Goal: Task Accomplishment & Management: Manage account settings

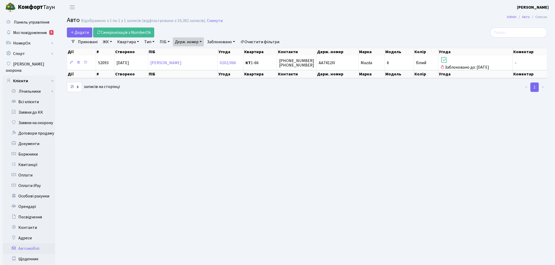
select select "25"
click at [32, 107] on link "Заявки до КК" at bounding box center [29, 112] width 52 height 10
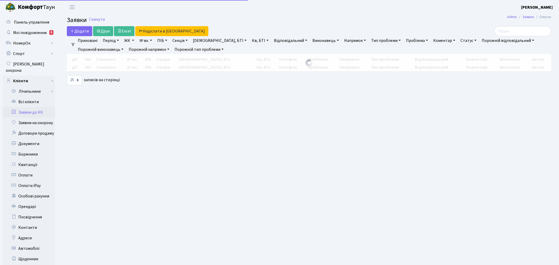
select select "25"
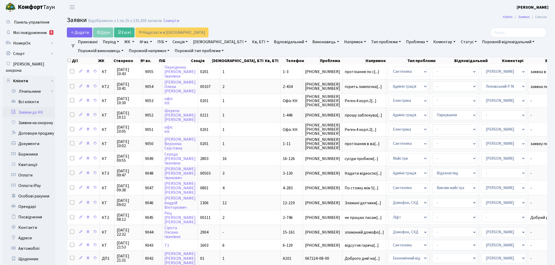
click at [149, 42] on link "№ вх." at bounding box center [145, 41] width 17 height 9
click at [151, 51] on input "text" at bounding box center [153, 52] width 31 height 10
type input "7955"
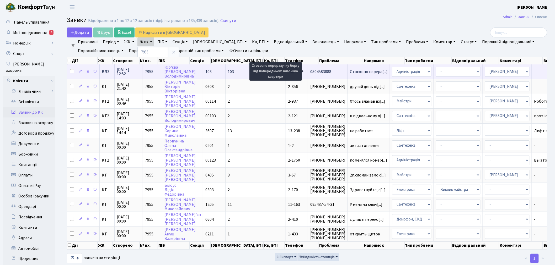
click at [350, 70] on span "Стосовно перера[...]" at bounding box center [369, 72] width 38 height 6
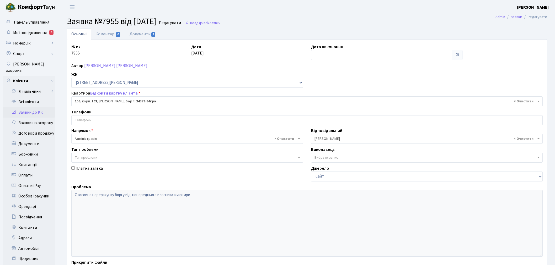
select select "43039"
click at [149, 32] on link "Документи 2" at bounding box center [142, 34] width 35 height 11
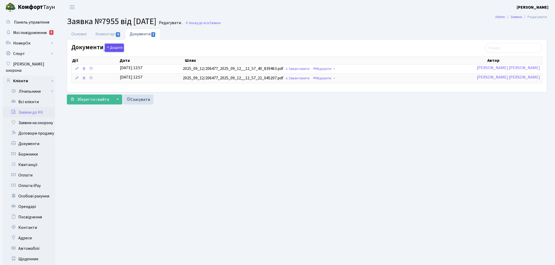
click at [117, 45] on button "Додати" at bounding box center [114, 48] width 19 height 8
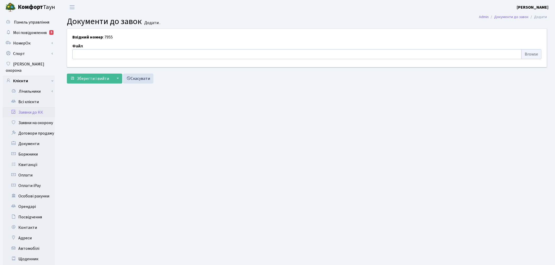
click at [95, 58] on input "file" at bounding box center [306, 54] width 469 height 10
type input "C:\fakepath\1040кт.pdf"
click at [98, 79] on span "Зберегти і вийти" at bounding box center [93, 79] width 32 height 6
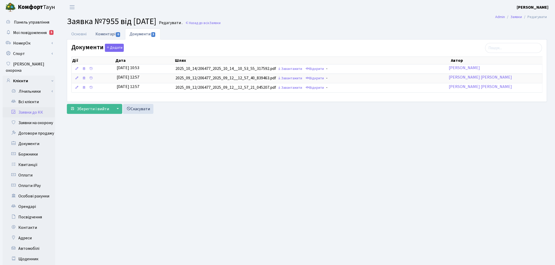
click at [116, 33] on span "0" at bounding box center [118, 34] width 4 height 5
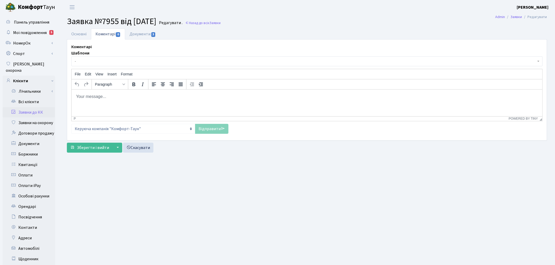
click at [132, 62] on span "-" at bounding box center [305, 61] width 461 height 5
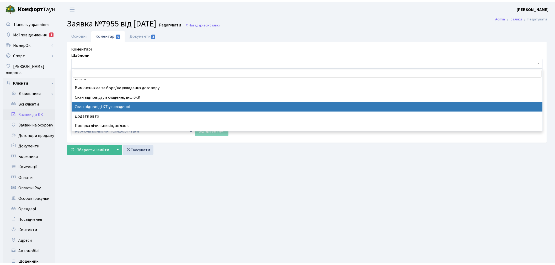
scroll to position [175, 0]
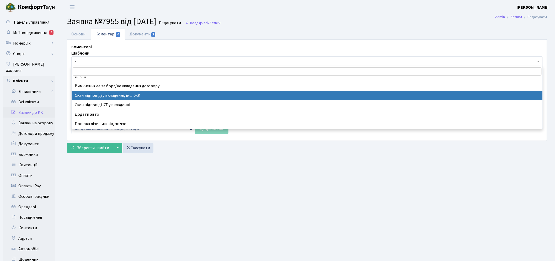
select select "52"
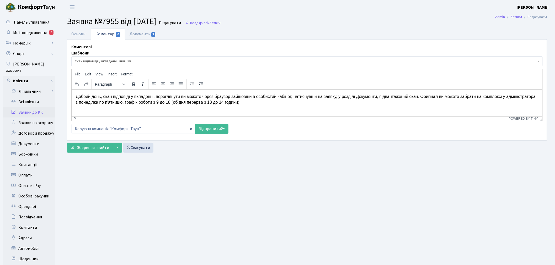
drag, startPoint x: 533, startPoint y: 96, endPoint x: 623, endPoint y: 197, distance: 134.6
click at [533, 96] on p "Добрий день, скан відповіді у вкладенні, переглянути ви можете через браузер за…" at bounding box center [306, 100] width 462 height 12
click at [227, 130] on link "Відправити" at bounding box center [211, 129] width 33 height 10
select select
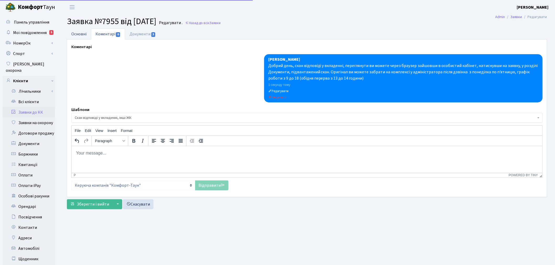
click at [79, 35] on link "Основні" at bounding box center [79, 34] width 24 height 11
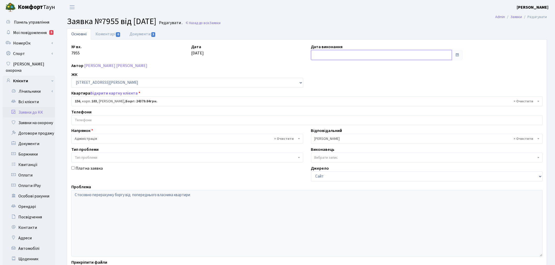
click at [329, 55] on input "text" at bounding box center [381, 55] width 141 height 10
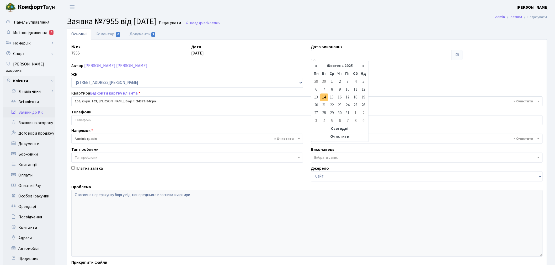
click at [324, 97] on td "14" at bounding box center [324, 98] width 8 height 8
type input "14.10.2025"
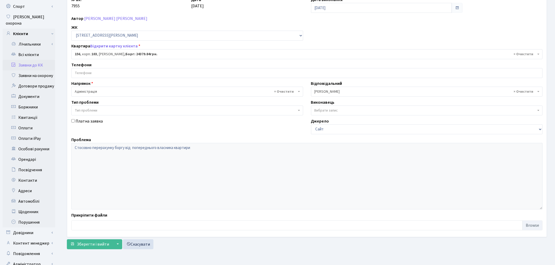
scroll to position [61, 0]
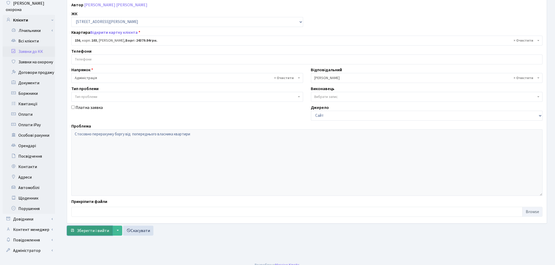
click at [94, 229] on span "Зберегти і вийти" at bounding box center [93, 231] width 32 height 6
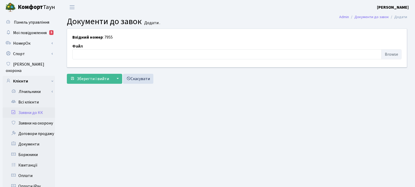
click at [43, 107] on link "Заявки до КК" at bounding box center [29, 112] width 52 height 10
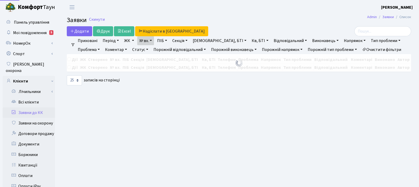
select select "25"
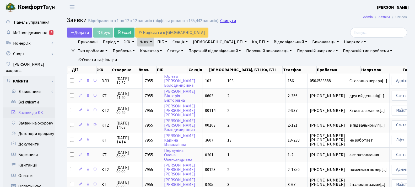
click at [229, 20] on link "Скинути" at bounding box center [228, 20] width 16 height 5
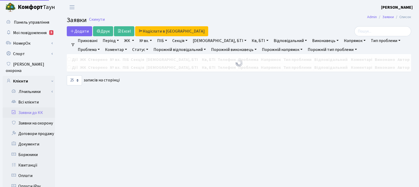
select select "25"
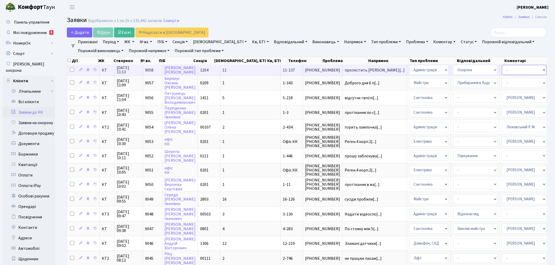
click at [419, 72] on select "- Адміністратор ЖК ДП Адміністратор ЖК КТ Адміністратор ЖК СП Вижул В. В. Горді…" at bounding box center [524, 70] width 45 height 10
select select "82"
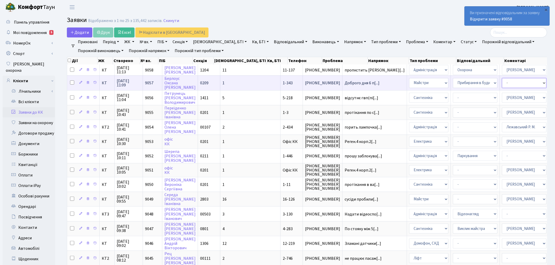
click at [419, 85] on select "- Адміністратор ЖК ДП Адміністратор ЖК КТ Адміністратор ЖК СП Вижул В. В. Горді…" at bounding box center [524, 83] width 45 height 10
select select "62"
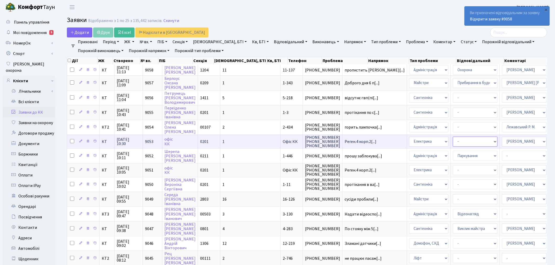
click at [419, 140] on select "- Виклик майстра Монтаж/демонтаж електролічильника Опломбування\розпломбування …" at bounding box center [475, 142] width 45 height 10
select select "40"
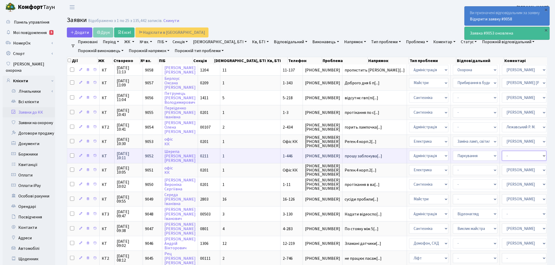
click at [419, 154] on select "- Адміністратор ЖК ДП Адміністратор ЖК КТ Адміністратор ЖК СП Вижул В. В. Горді…" at bounding box center [524, 156] width 45 height 10
select select "82"
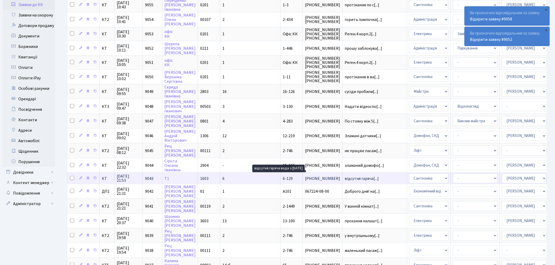
scroll to position [116, 0]
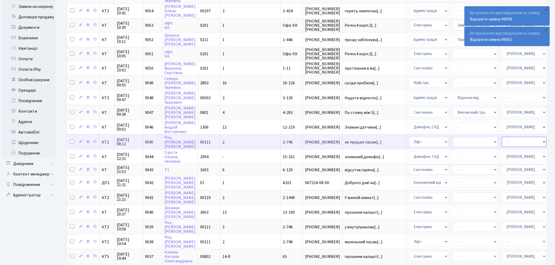
click at [419, 137] on select "- Адміністратор ЖК ДП Адміністратор ЖК КТ Адміністратор ЖК СП Вижул В. В. Горді…" at bounding box center [524, 142] width 45 height 10
select select "11"
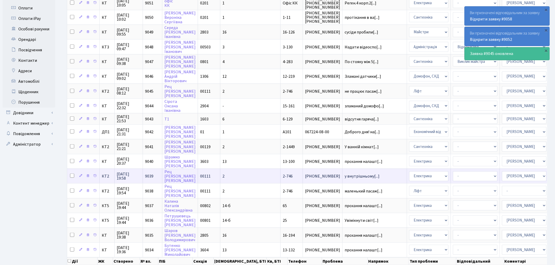
scroll to position [175, 0]
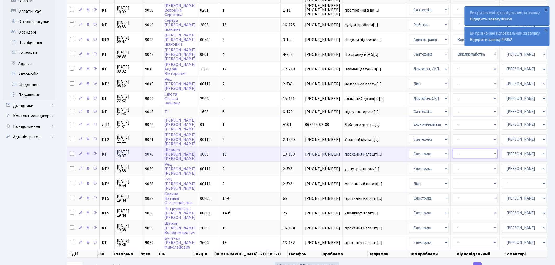
click at [419, 149] on select "- Виклик майстра Монтаж/демонтаж електролічильника Опломбування\розпломбування …" at bounding box center [475, 154] width 45 height 10
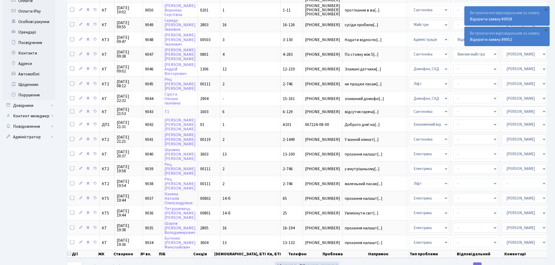
click at [366, 186] on div "Експорт Видимість стовпців" at bounding box center [306, 267] width 163 height 10
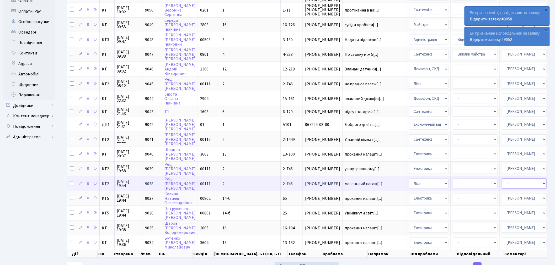
click at [419, 179] on select "- Адміністратор ЖК ДП Адміністратор ЖК КТ Адміністратор ЖК СП Вижул В. В. Горді…" at bounding box center [524, 184] width 45 height 10
select select "11"
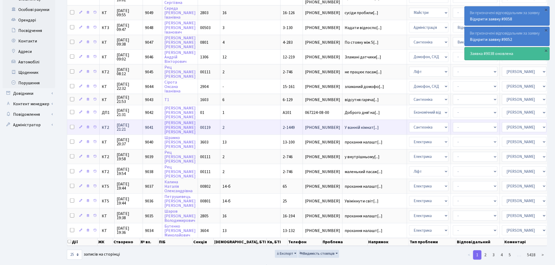
scroll to position [187, 0]
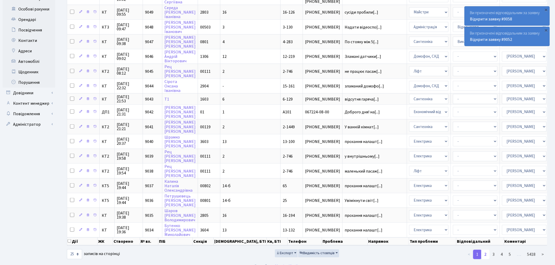
click at [419, 186] on link "2" at bounding box center [485, 254] width 8 height 9
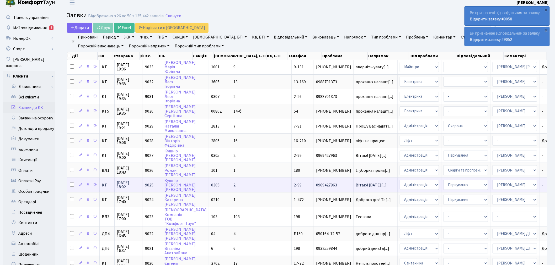
scroll to position [0, 0]
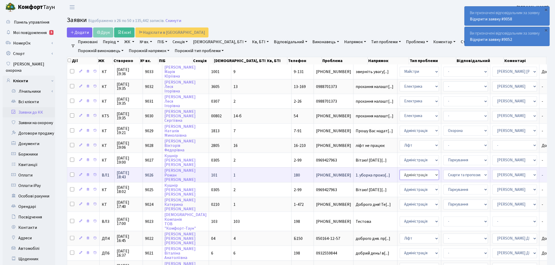
click at [399, 170] on select "- Адміністрація Домофон, СКД Ліфт Майстри Сантехніка Економічний відділ Електри…" at bounding box center [418, 175] width 39 height 10
select select "1"
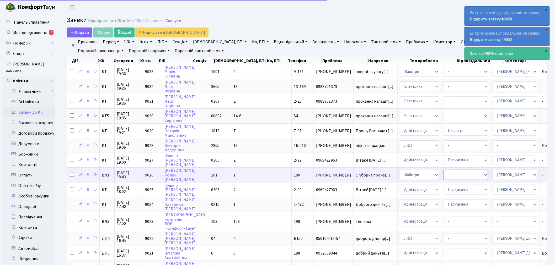
click at [419, 170] on select "- Дитячі майданчики Замовлення плану комунікацій Озеленення Прибирання в будинк…" at bounding box center [465, 175] width 45 height 10
select select "58"
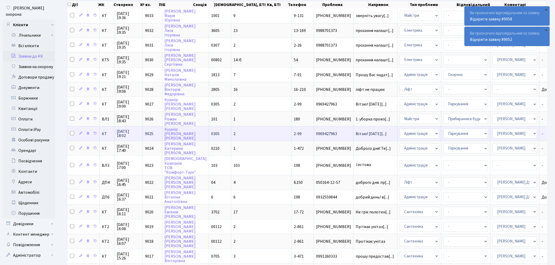
scroll to position [58, 0]
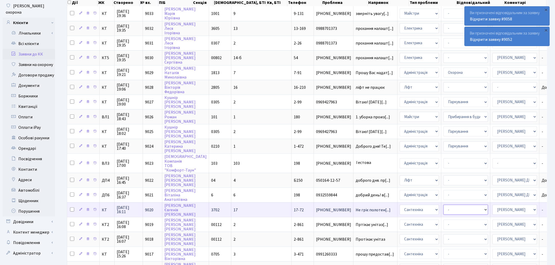
click at [419, 186] on select "- Виклик майстра Замовлення технічних умов Заміна елементу інженерного вузла те…" at bounding box center [465, 210] width 45 height 10
select select "32"
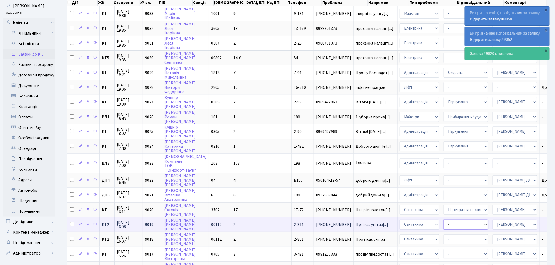
click at [419, 186] on select "- Виклик майстра Замовлення технічних умов Заміна елементу інженерного вузла те…" at bounding box center [465, 225] width 45 height 10
select select "29"
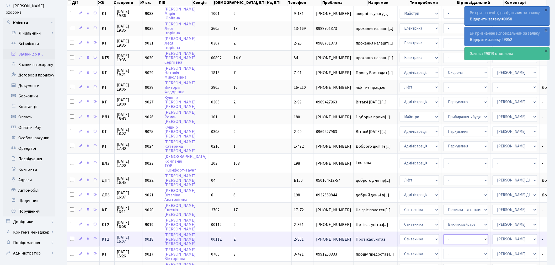
click at [419, 186] on select "- Виклик майстра Замовлення технічних умов Заміна елементу інженерного вузла те…" at bounding box center [465, 240] width 45 height 10
select select "29"
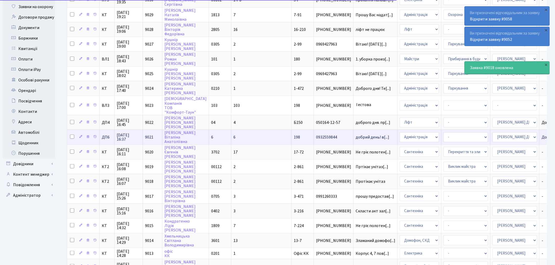
scroll to position [116, 0]
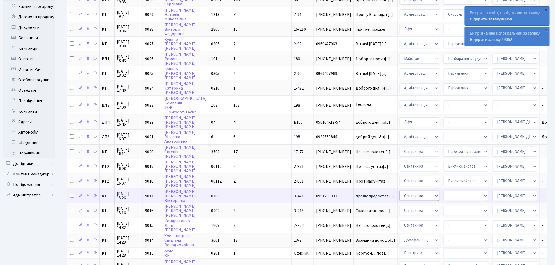
click at [399, 186] on select "- Адміністрація Домофон, СКД Ліфт Майстри Сантехніка Економічний відділ Електри…" at bounding box center [418, 196] width 39 height 10
select select "38"
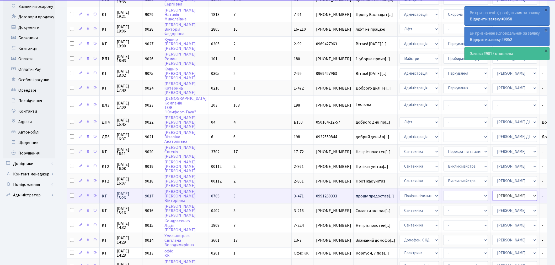
click at [419, 186] on select "- Адміністратор ЖК ДП Адміністратор ЖК КТ Адміністратор ЖК СП Вижул В. В. Горді…" at bounding box center [514, 196] width 45 height 10
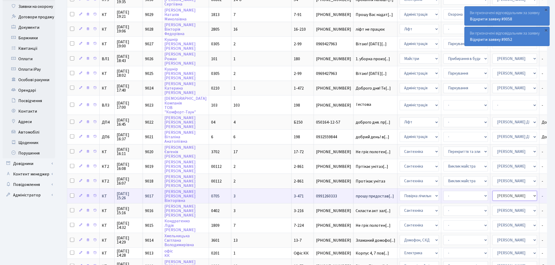
select select "113"
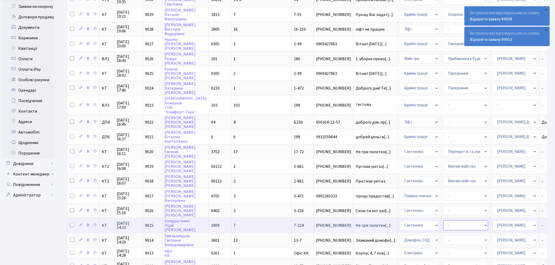
click at [419, 186] on select "- Виклик майстра Замовлення технічних умов Заміна елементу інженерного вузла те…" at bounding box center [465, 226] width 45 height 10
select select "32"
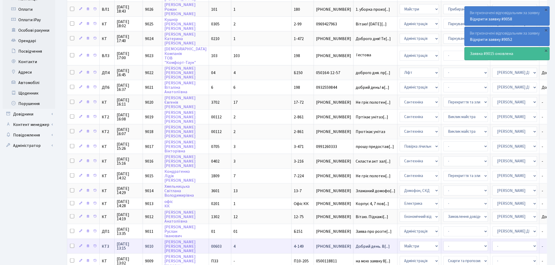
scroll to position [175, 0]
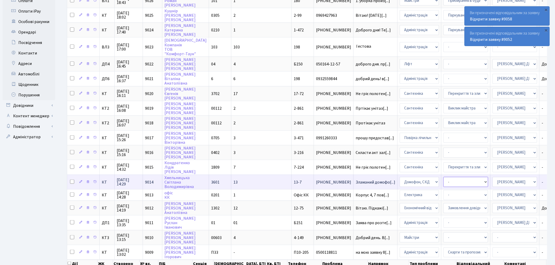
click at [419, 177] on select "- Некоректна робота домофону Встановлення трубки домофону" at bounding box center [465, 182] width 45 height 10
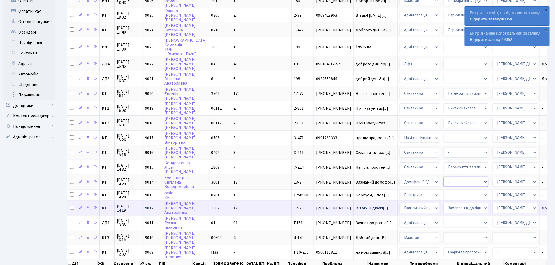
select select "38"
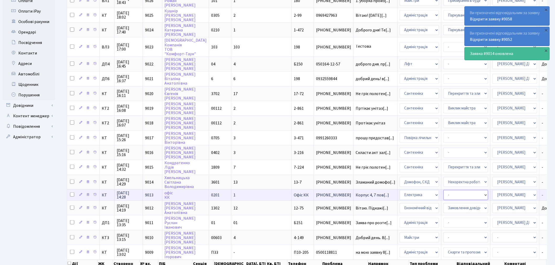
click at [419, 186] on select "- Виклик майстра Монтаж/демонтаж електролічильника Опломбування\розпломбування …" at bounding box center [465, 195] width 45 height 10
select select "40"
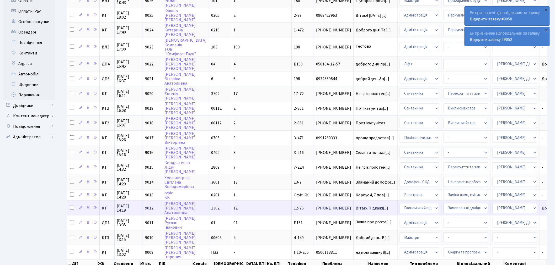
scroll to position [1, 0]
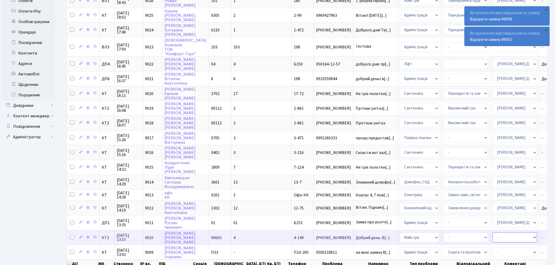
click at [419, 186] on select "- Адміністратор ЖК ДП Адміністратор ЖК КТ Адміністратор ЖК СП Вижул В. В. Горді…" at bounding box center [514, 238] width 45 height 10
select select "18"
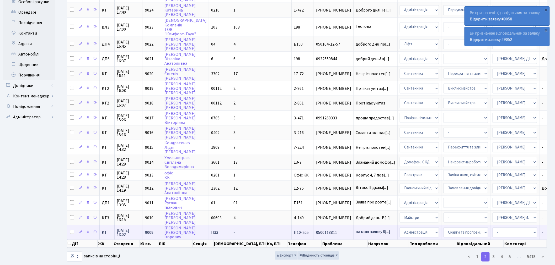
scroll to position [195, 0]
click at [419, 186] on select "- Адміністратор ЖК ДП Адміністратор ЖК КТ Адміністратор ЖК СП Вижул В. В. Горді…" at bounding box center [514, 232] width 45 height 10
select select "110"
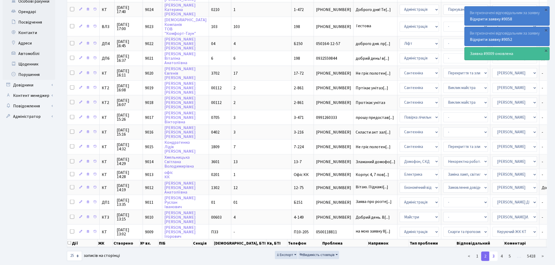
click at [419, 186] on link "3" at bounding box center [493, 256] width 8 height 9
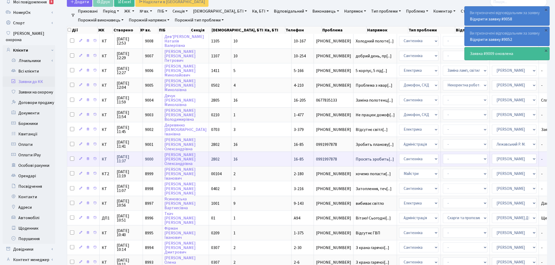
scroll to position [0, 0]
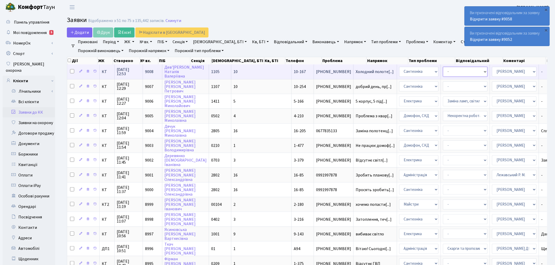
drag, startPoint x: 423, startPoint y: 69, endPoint x: 426, endPoint y: 73, distance: 5.6
click at [419, 69] on select "- Виклик майстра Замовлення технічних умов Заміна елементу інженерного вузла те…" at bounding box center [465, 72] width 45 height 10
select select "32"
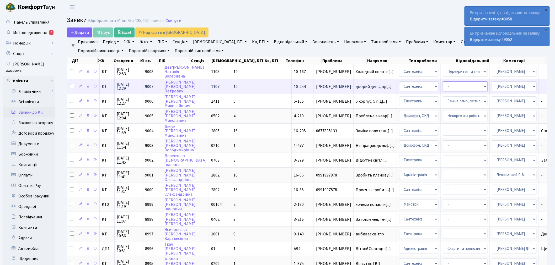
click at [419, 86] on select "- Виклик майстра Замовлення технічних умов Заміна елементу інженерного вузла те…" at bounding box center [465, 87] width 45 height 10
select select "32"
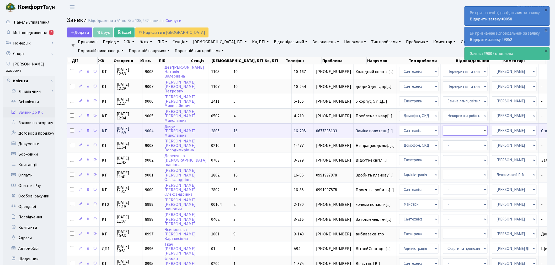
click at [419, 129] on select "- Виклик майстра Замовлення технічних умов Заміна елементу інженерного вузла те…" at bounding box center [465, 131] width 45 height 10
select select "32"
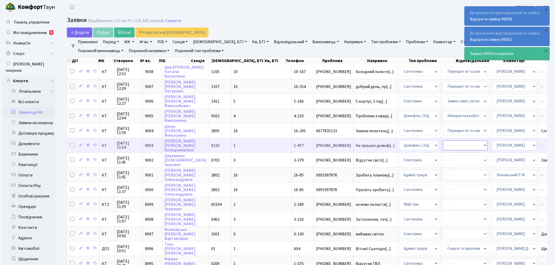
click at [419, 143] on select "- Некоректна робота домофону Встановлення трубки домофону" at bounding box center [465, 145] width 45 height 10
select select "38"
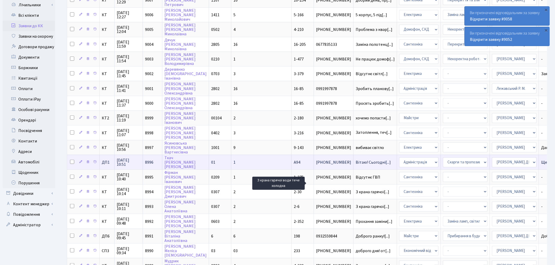
scroll to position [87, 0]
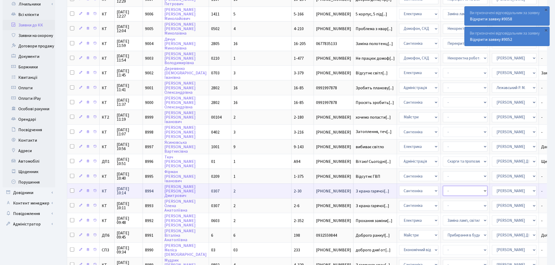
click at [419, 186] on select "- Виклик майстра Замовлення технічних умов Заміна елементу інженерного вузла те…" at bounding box center [465, 191] width 45 height 10
select select "32"
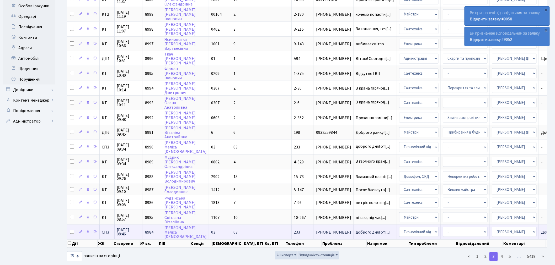
scroll to position [191, 0]
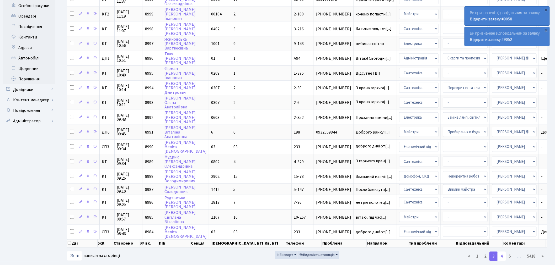
click at [419, 186] on link "4" at bounding box center [501, 256] width 8 height 9
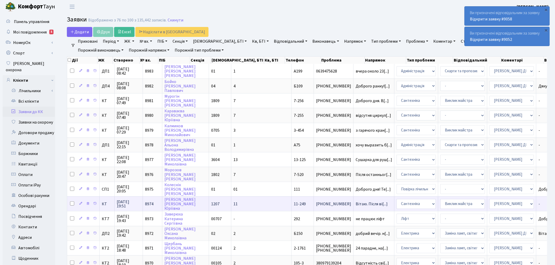
scroll to position [0, 0]
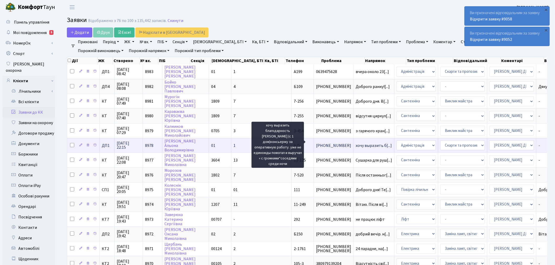
click at [355, 143] on span "хочу выразить б[...]" at bounding box center [373, 146] width 36 height 6
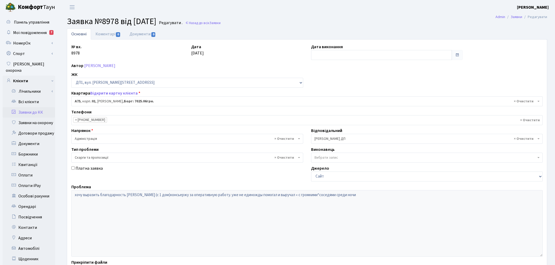
select select "29674"
select select "55"
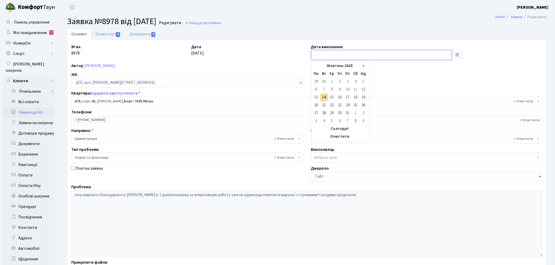
click at [325, 57] on input "text" at bounding box center [381, 55] width 141 height 10
click at [63, 189] on div "Основні Коментарі 0 Документи 0 № вх. 8978 Дата [DATE] Дата виконання Автор [PE…" at bounding box center [307, 164] width 488 height 271
drag, startPoint x: 112, startPoint y: 34, endPoint x: 116, endPoint y: 42, distance: 9.9
click at [112, 34] on link "Коментарі 0" at bounding box center [108, 34] width 34 height 11
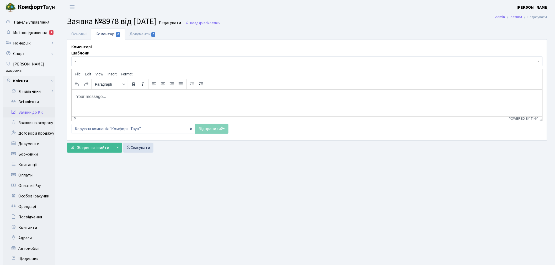
click at [128, 99] on p "Rich Text Area. Press ALT-0 for help." at bounding box center [306, 97] width 462 height 6
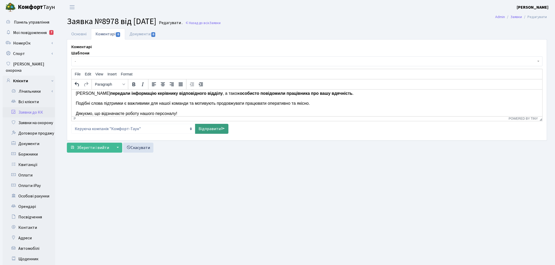
click at [208, 128] on link "Відправити" at bounding box center [211, 129] width 33 height 10
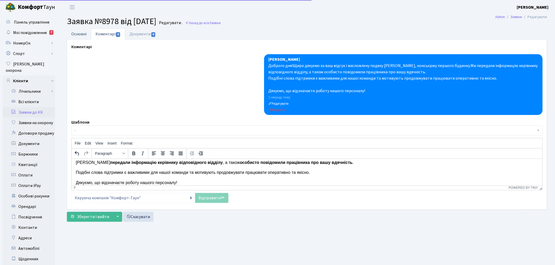
scroll to position [0, 0]
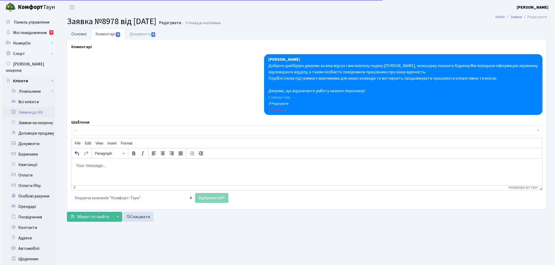
click at [78, 33] on link "Основні" at bounding box center [79, 34] width 24 height 11
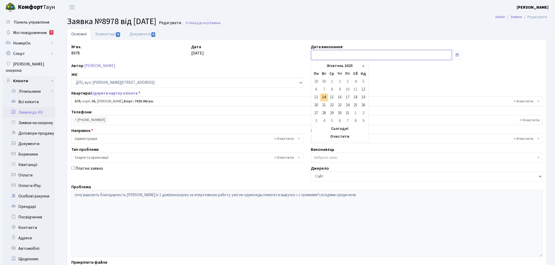
click at [329, 58] on input "text" at bounding box center [381, 55] width 141 height 10
click at [325, 96] on td "14" at bounding box center [324, 98] width 8 height 8
type input "14.10.2025"
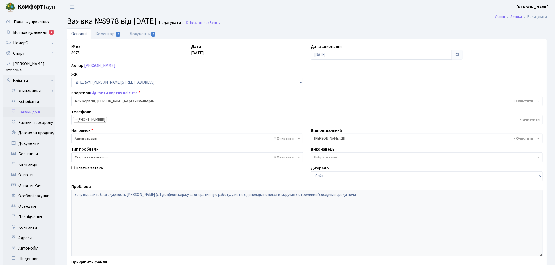
scroll to position [61, 0]
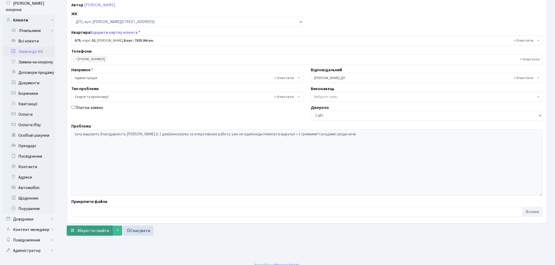
click at [98, 231] on span "Зберегти і вийти" at bounding box center [93, 231] width 32 height 6
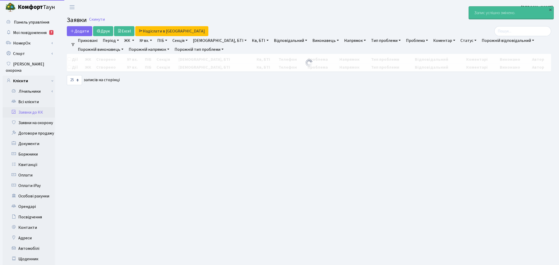
select select "25"
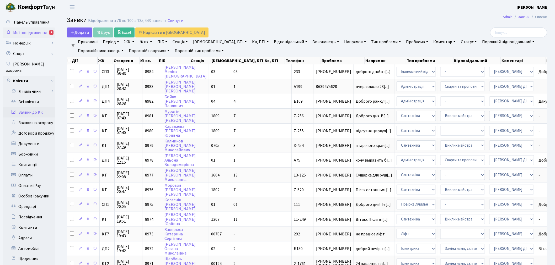
click at [28, 33] on span "Мої повідомлення" at bounding box center [30, 33] width 34 height 6
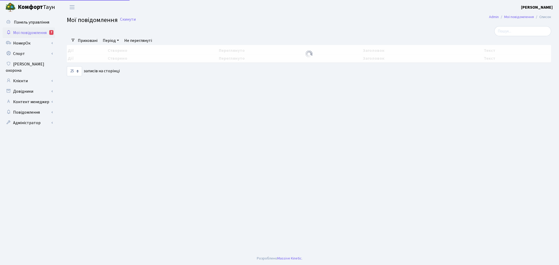
select select "25"
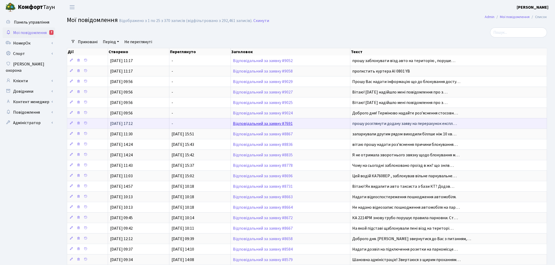
click at [279, 122] on link "Відповідальний за заявку #7691" at bounding box center [263, 124] width 60 height 6
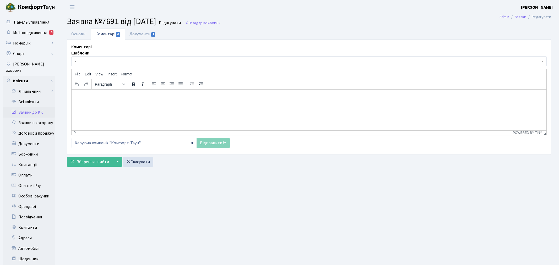
select select "46671"
click at [75, 37] on link "Основні" at bounding box center [79, 34] width 24 height 11
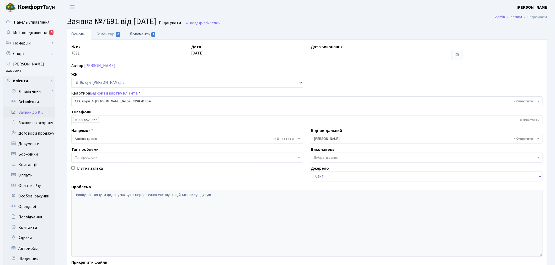
click at [145, 32] on link "Документи 1" at bounding box center [142, 34] width 35 height 11
select select "25"
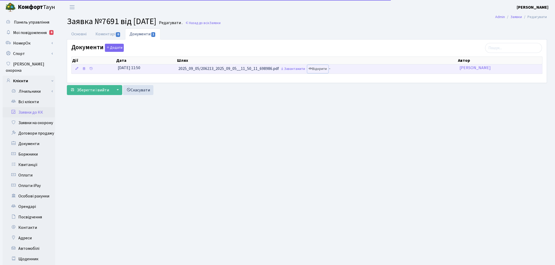
click at [327, 70] on link "Відкрити" at bounding box center [317, 69] width 21 height 8
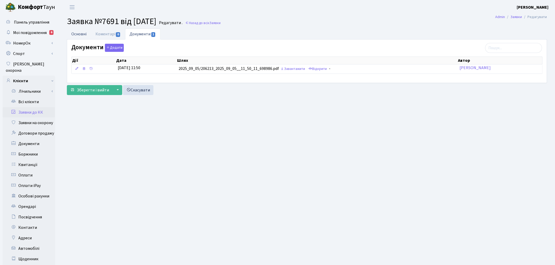
click at [82, 31] on link "Основні" at bounding box center [79, 34] width 24 height 11
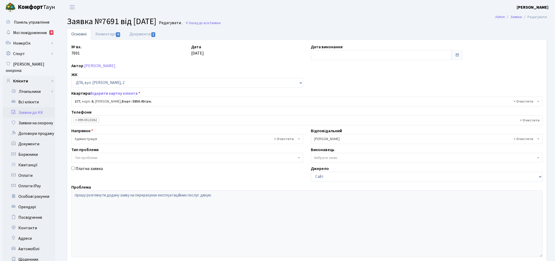
click at [329, 138] on span "× Онищенко В.І." at bounding box center [425, 138] width 222 height 5
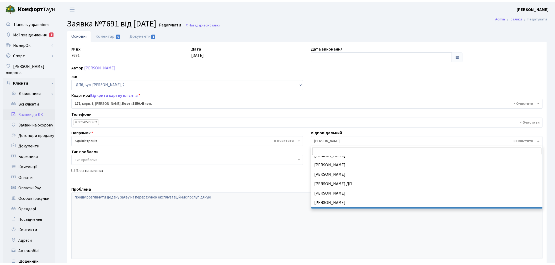
scroll to position [230, 0]
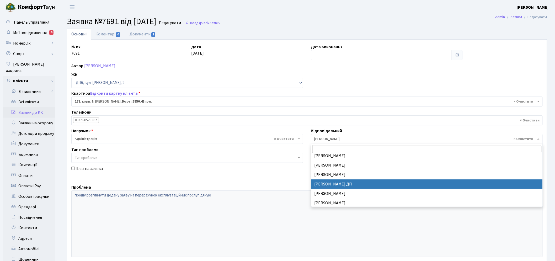
select select "94"
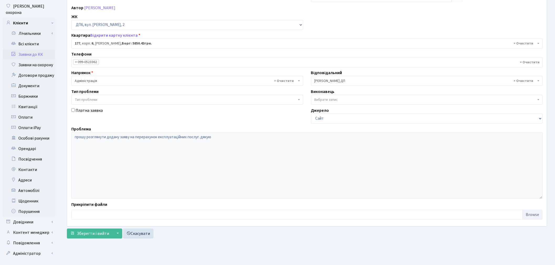
scroll to position [61, 0]
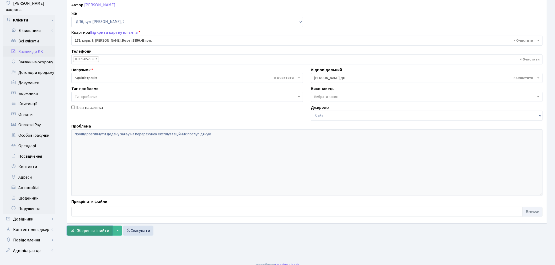
click at [93, 234] on button "Зберегти і вийти" at bounding box center [90, 231] width 46 height 10
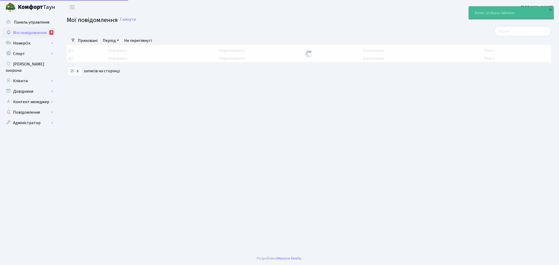
select select "25"
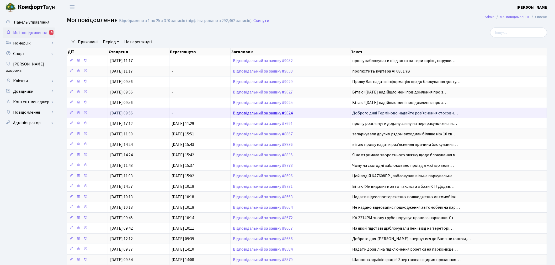
click at [269, 115] on link "Відповідальний за заявку #9024" at bounding box center [263, 113] width 60 height 6
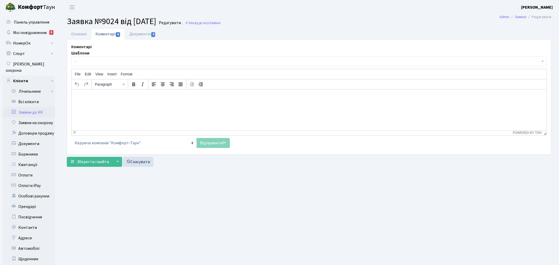
select select "391"
select select "66"
click at [84, 31] on link "Основні" at bounding box center [79, 34] width 24 height 11
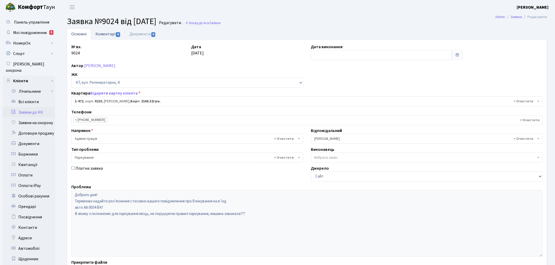
click at [107, 36] on link "Коментарі 0" at bounding box center [108, 34] width 34 height 11
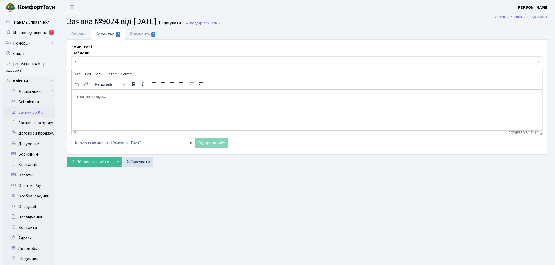
click at [139, 97] on p "Rich Text Area. Press ALT-0 for help." at bounding box center [306, 97] width 462 height 6
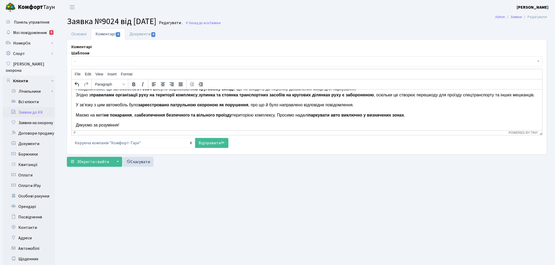
scroll to position [19, 0]
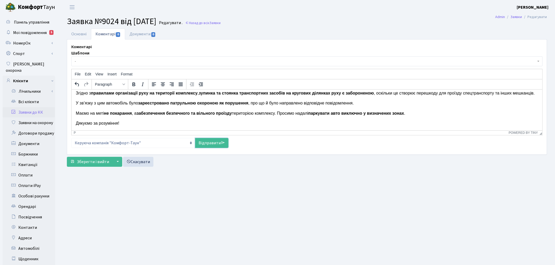
drag, startPoint x: 216, startPoint y: 144, endPoint x: 208, endPoint y: 138, distance: 10.1
click at [216, 144] on link "Відправити" at bounding box center [211, 143] width 33 height 10
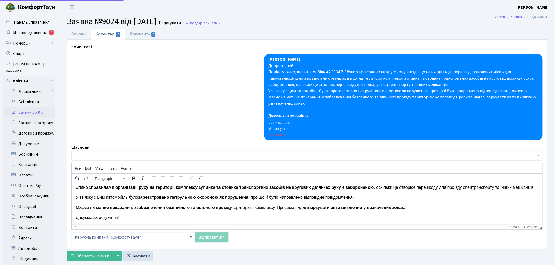
scroll to position [0, 0]
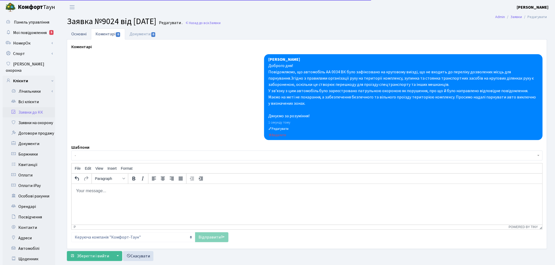
click at [71, 35] on link "Основні" at bounding box center [79, 34] width 24 height 11
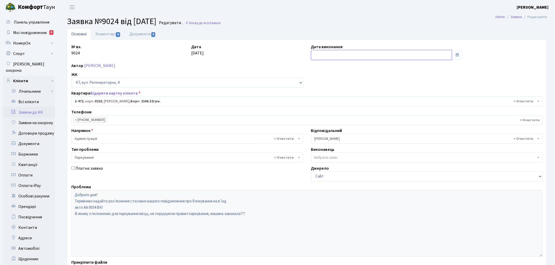
click at [325, 58] on input "text" at bounding box center [381, 55] width 141 height 10
click at [324, 98] on td "14" at bounding box center [324, 98] width 8 height 8
type input "[DATE]"
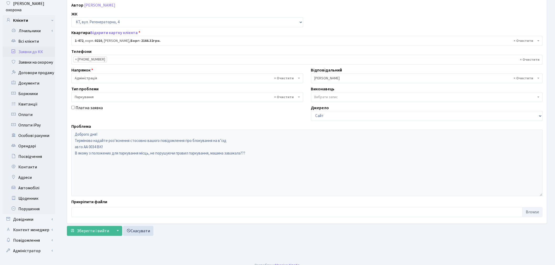
scroll to position [61, 0]
click at [96, 230] on span "Зберегти і вийти" at bounding box center [93, 231] width 32 height 6
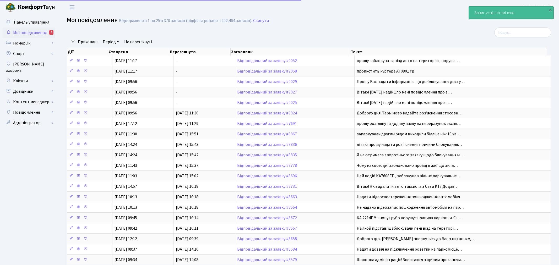
select select "25"
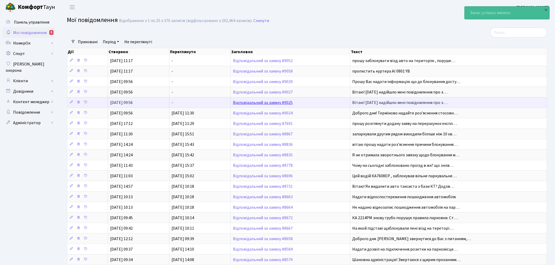
click at [261, 103] on link "Відповідальний за заявку #9025" at bounding box center [263, 103] width 60 height 6
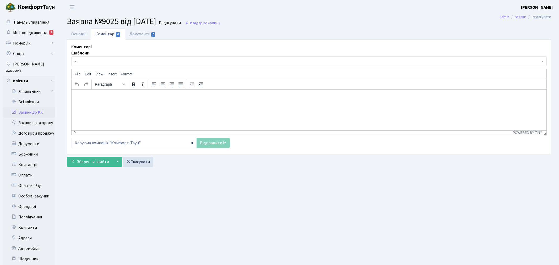
select select "668"
select select "66"
click at [78, 30] on link "Основні" at bounding box center [79, 34] width 24 height 11
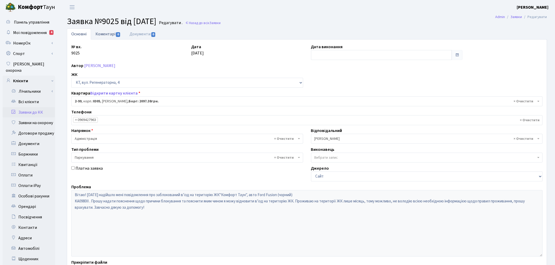
click at [116, 35] on span "0" at bounding box center [118, 34] width 4 height 5
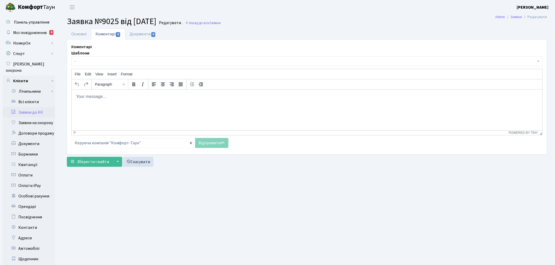
click at [114, 100] on html at bounding box center [306, 96] width 470 height 14
paste body "Rich Text Area. Press ALT-0 for help."
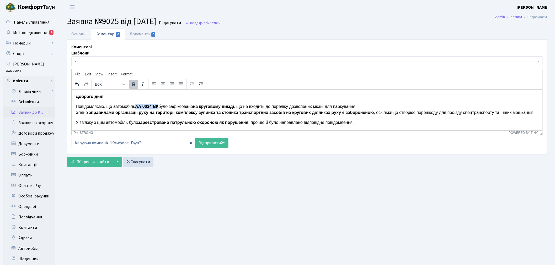
drag, startPoint x: 158, startPoint y: 105, endPoint x: 137, endPoint y: 104, distance: 21.5
click at [137, 104] on p "Повідомляємо, що автомобіль АА 0034 ВК було зафіксовано на круговому виїзді , щ…" at bounding box center [306, 110] width 462 height 12
click at [221, 145] on icon at bounding box center [223, 143] width 4 height 4
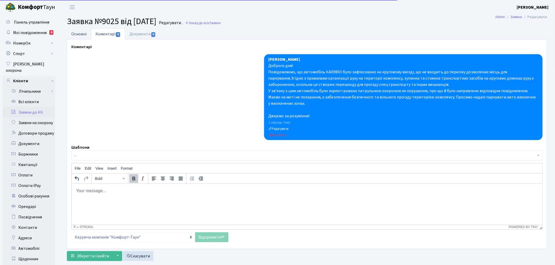
drag, startPoint x: 77, startPoint y: 32, endPoint x: 132, endPoint y: 55, distance: 59.5
click at [77, 32] on link "Основні" at bounding box center [79, 34] width 24 height 11
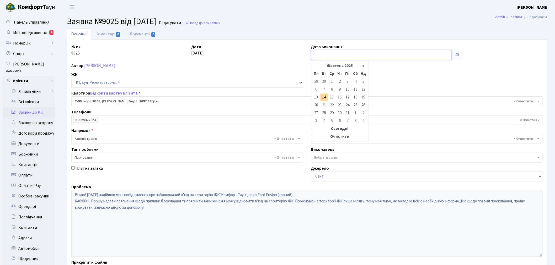
click at [322, 55] on input "text" at bounding box center [381, 55] width 141 height 10
click at [321, 101] on td "14" at bounding box center [324, 98] width 8 height 8
type input "[DATE]"
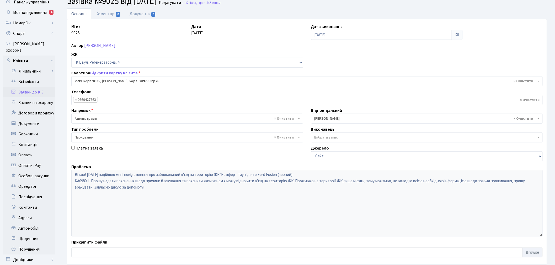
scroll to position [61, 0]
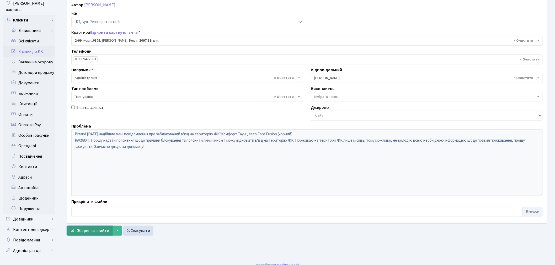
click at [89, 232] on span "Зберегти і вийти" at bounding box center [93, 231] width 32 height 6
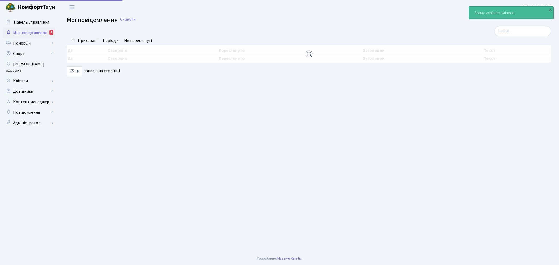
select select "25"
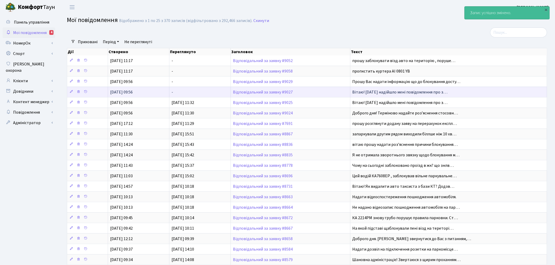
click at [374, 91] on span "Вітаю! [DATE] надійшло мені повідомлення про з…" at bounding box center [399, 92] width 95 height 6
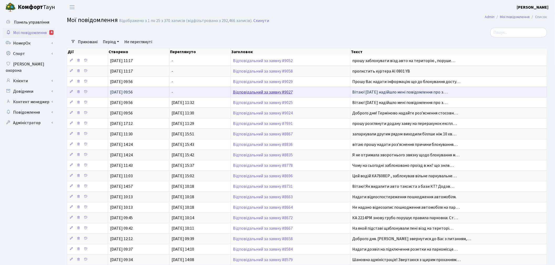
click at [277, 90] on link "Відповідальний за заявку #9027" at bounding box center [263, 92] width 60 height 6
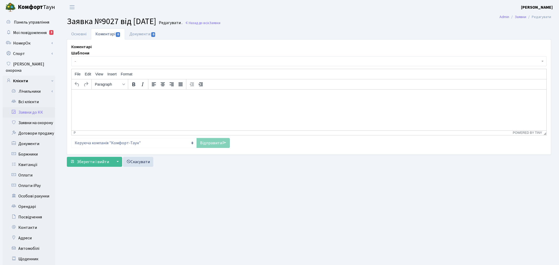
select select "668"
select select "66"
click at [79, 33] on link "Основні" at bounding box center [79, 34] width 24 height 11
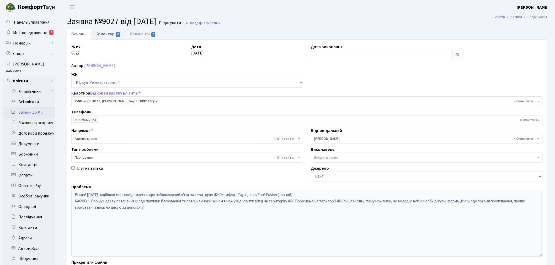
click at [115, 32] on link "Коментарі 0" at bounding box center [108, 34] width 34 height 11
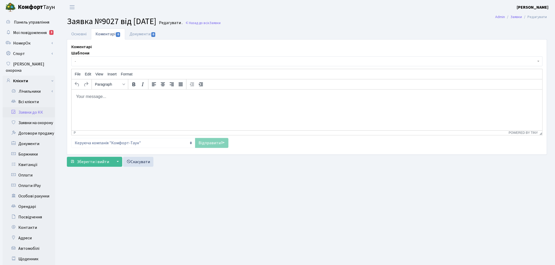
click at [120, 56] on div "Шаблони - Відмова Борги Заявку прийнято в роботу Передано до "Майстерліфт" Напр…" at bounding box center [306, 58] width 471 height 16
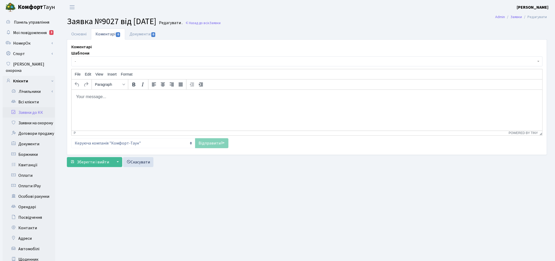
click at [120, 62] on span "-" at bounding box center [305, 61] width 461 height 5
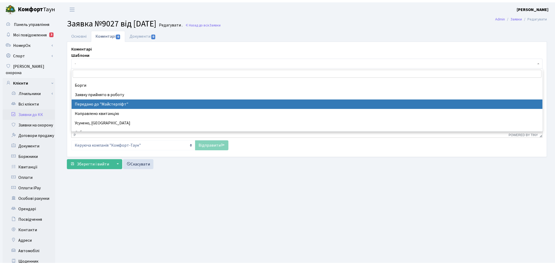
scroll to position [46, 0]
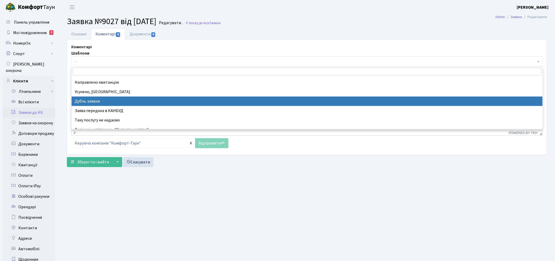
select select "17"
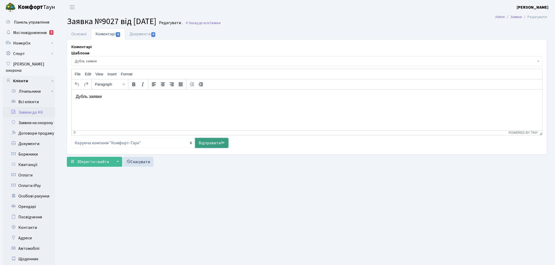
click at [216, 145] on link "Відправити" at bounding box center [211, 143] width 33 height 10
select select
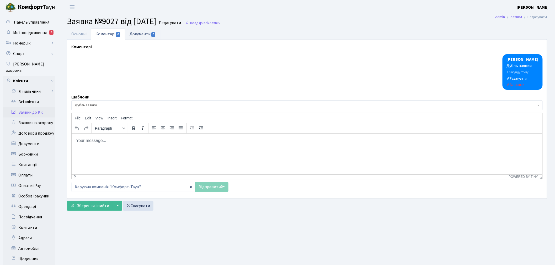
drag, startPoint x: 80, startPoint y: 32, endPoint x: 131, endPoint y: 37, distance: 51.1
click at [80, 32] on link "Основні" at bounding box center [79, 34] width 24 height 11
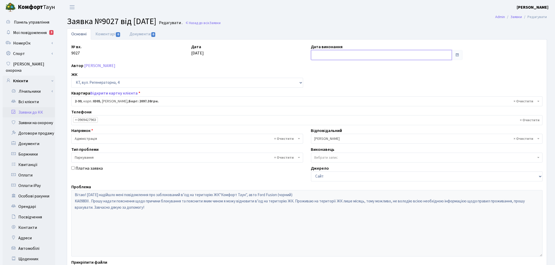
click at [335, 56] on input "text" at bounding box center [381, 55] width 141 height 10
click at [322, 96] on td "14" at bounding box center [324, 98] width 8 height 8
type input "14.10.2025"
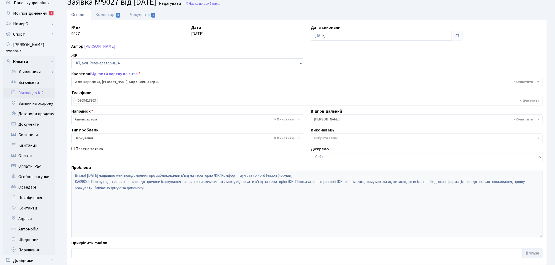
scroll to position [61, 0]
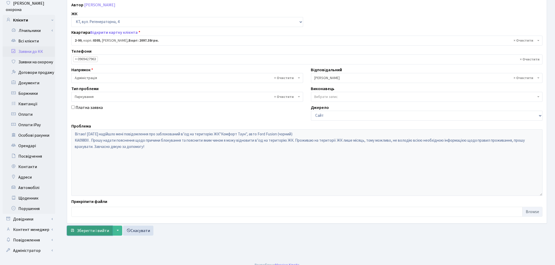
click at [81, 229] on span "Зберегти і вийти" at bounding box center [93, 231] width 32 height 6
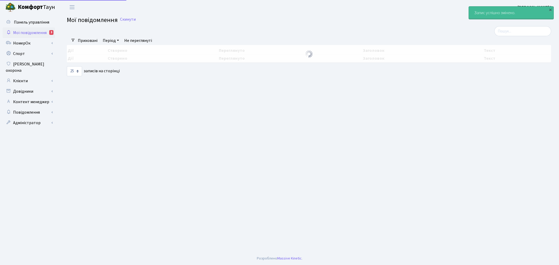
select select "25"
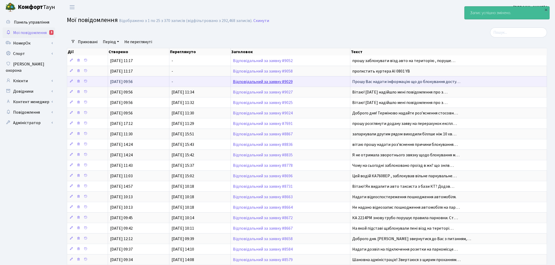
click at [278, 82] on link "Відповідальний за заявку #9029" at bounding box center [263, 82] width 60 height 6
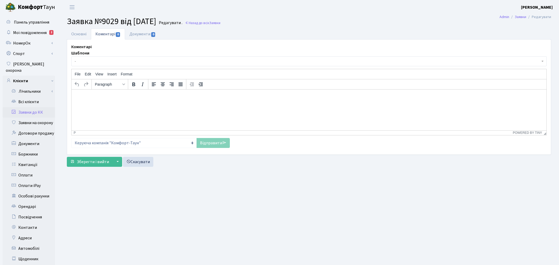
select select "5092"
select select "69"
click at [77, 32] on link "Основні" at bounding box center [79, 34] width 24 height 11
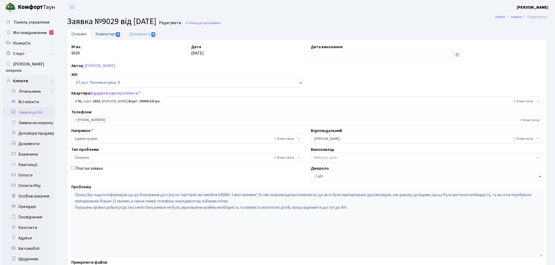
click at [102, 34] on link "Коментарі 0" at bounding box center [108, 34] width 34 height 11
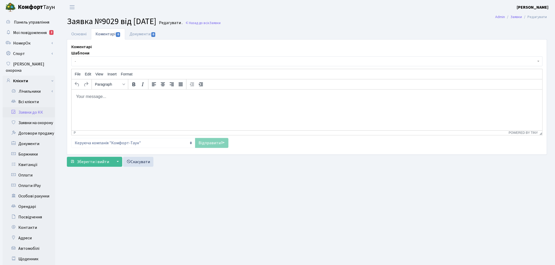
click at [110, 94] on p "Rich Text Area. Press ALT-0 for help." at bounding box center [306, 97] width 462 height 6
click at [87, 34] on link "Основні" at bounding box center [79, 34] width 24 height 11
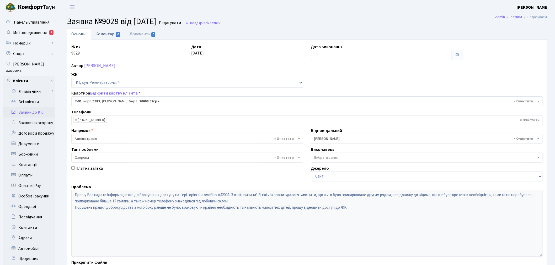
click at [115, 30] on link "Коментарі 0" at bounding box center [108, 34] width 34 height 11
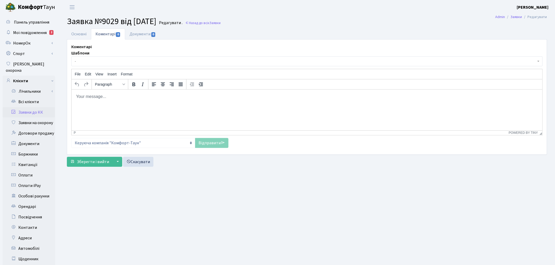
click at [125, 101] on html at bounding box center [306, 96] width 470 height 14
paste body "Rich Text Area. Press ALT-0 for help."
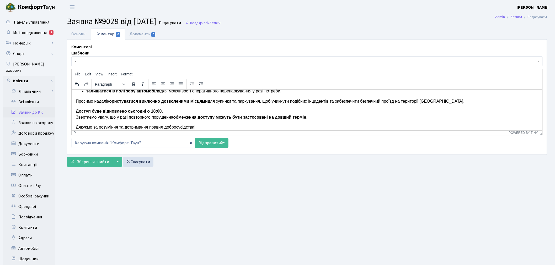
scroll to position [66, 0]
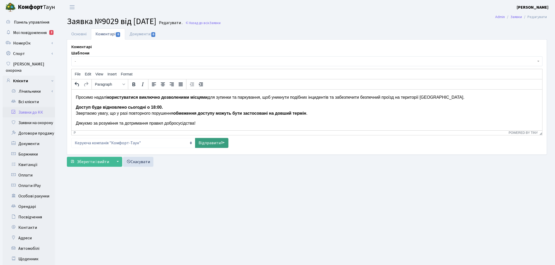
click at [209, 146] on link "Відправити" at bounding box center [211, 143] width 33 height 10
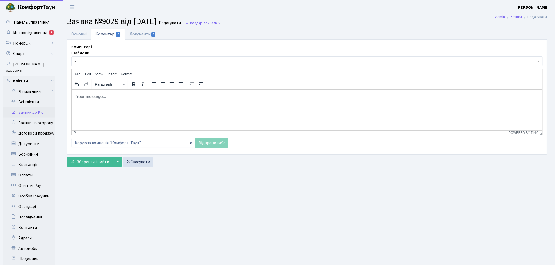
scroll to position [0, 0]
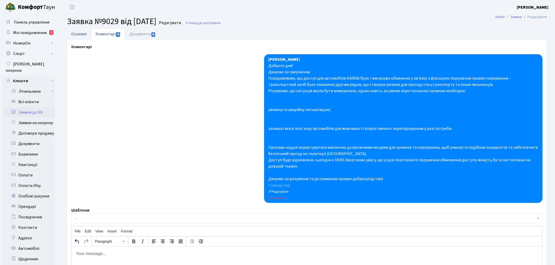
click at [83, 35] on link "Основні" at bounding box center [79, 34] width 24 height 11
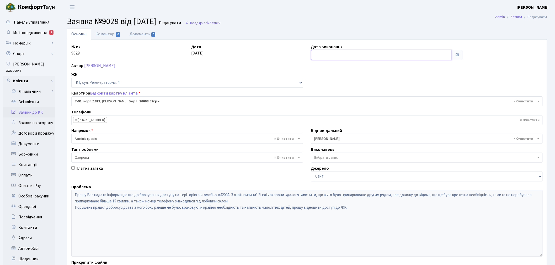
click at [341, 52] on input "text" at bounding box center [381, 55] width 141 height 10
click at [326, 97] on td "14" at bounding box center [324, 98] width 8 height 8
type input "14.10.2025"
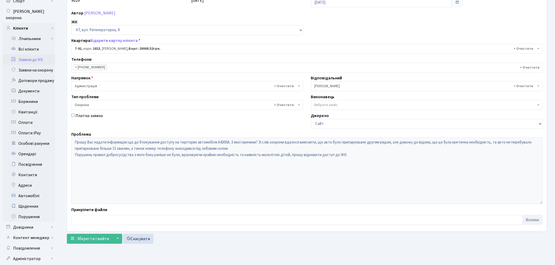
scroll to position [61, 0]
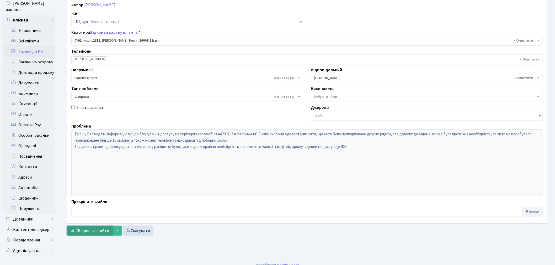
click at [93, 232] on span "Зберегти і вийти" at bounding box center [93, 231] width 32 height 6
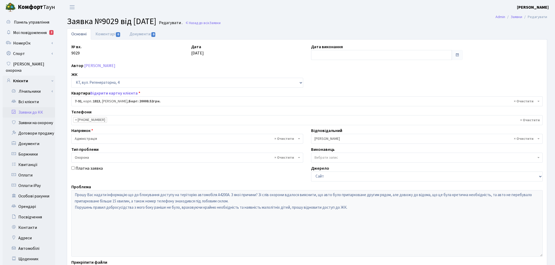
select select "5092"
select select "69"
click at [35, 243] on link "Автомобілі" at bounding box center [29, 248] width 52 height 10
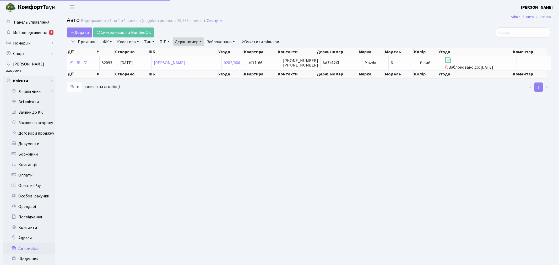
select select "25"
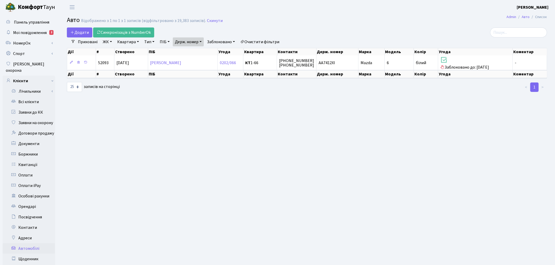
click at [193, 41] on link "Держ. номер" at bounding box center [188, 41] width 31 height 9
click at [195, 50] on input "7412" at bounding box center [188, 52] width 31 height 10
type input "А4200А"
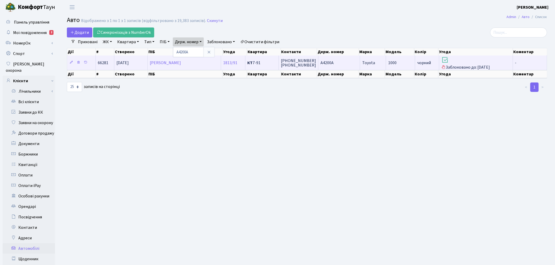
click at [469, 61] on h3 at bounding box center [475, 60] width 69 height 9
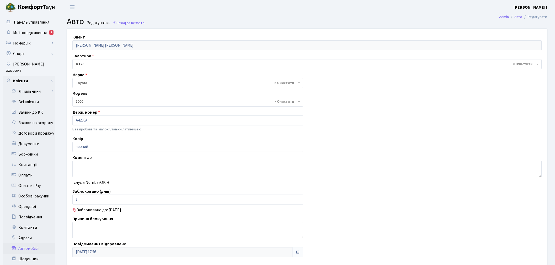
select select "1410"
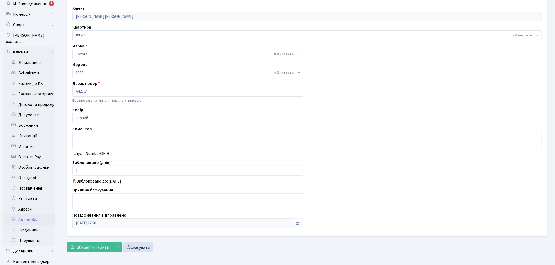
scroll to position [29, 0]
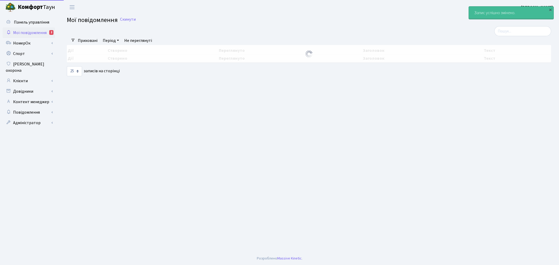
select select "25"
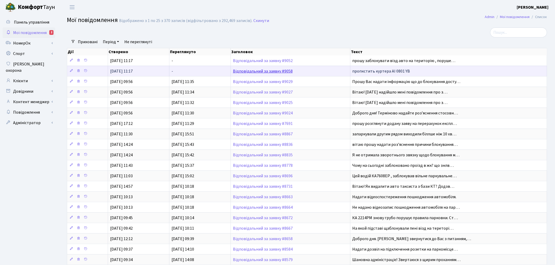
click at [273, 72] on link "Відповідальний за заявку #9058" at bounding box center [263, 71] width 60 height 6
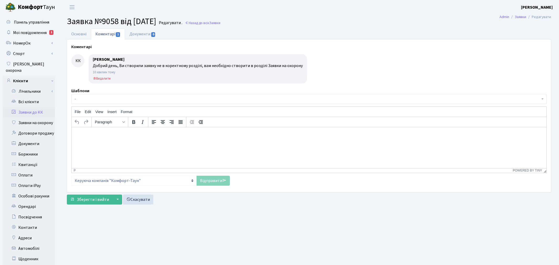
select select "6977"
select select "69"
click at [75, 35] on link "Основні" at bounding box center [79, 34] width 24 height 11
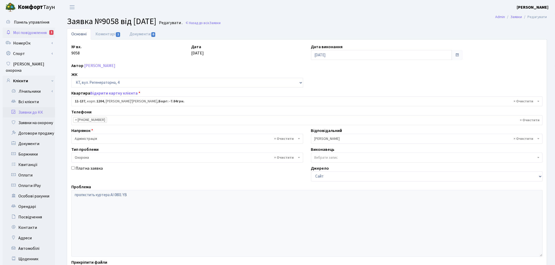
click at [48, 34] on link "Мої повідомлення 1" at bounding box center [29, 33] width 52 height 10
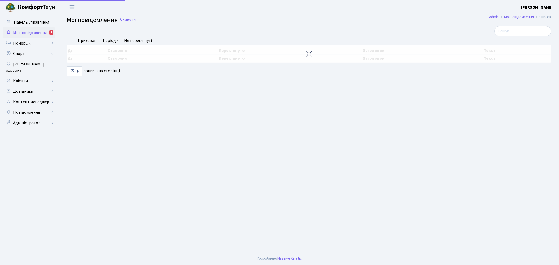
select select "25"
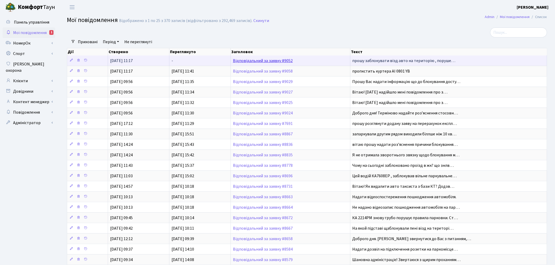
click at [279, 59] on link "Відповідальний за заявку #9052" at bounding box center [263, 61] width 60 height 6
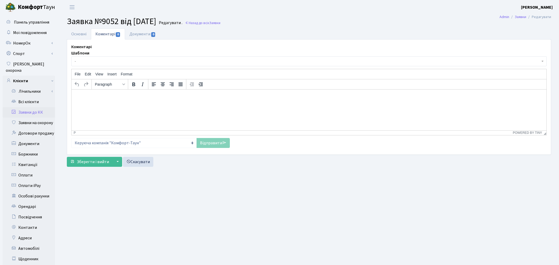
select select "417"
select select "66"
click at [83, 34] on link "Основні" at bounding box center [79, 34] width 24 height 11
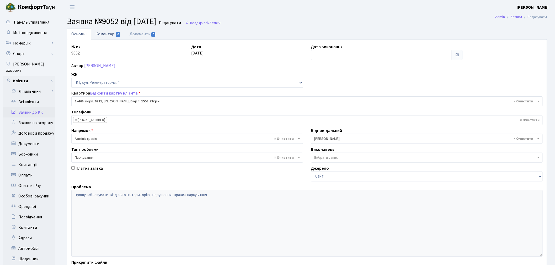
click at [121, 35] on link "Коментарі 0" at bounding box center [108, 34] width 34 height 11
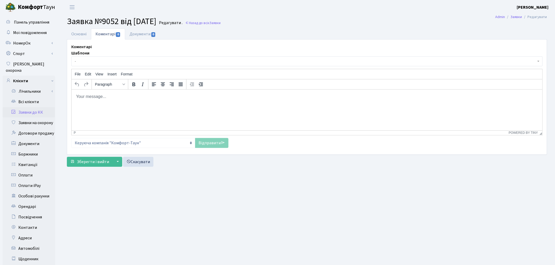
click at [172, 104] on html at bounding box center [306, 96] width 470 height 14
paste body "Rich Text Area. Press ALT-0 for help."
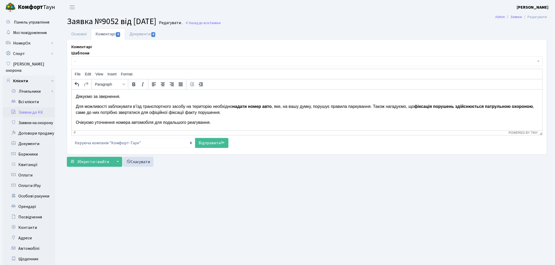
click at [77, 96] on p "Дякуємо за звернення." at bounding box center [306, 97] width 462 height 6
click at [249, 122] on p "Очікуємо уточнення номера автомобіля для подальшого реагування." at bounding box center [306, 123] width 462 height 6
click at [221, 142] on icon at bounding box center [223, 143] width 4 height 4
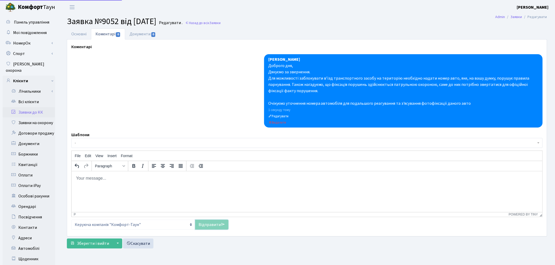
scroll to position [0, 0]
click at [39, 107] on link "Заявки до КК" at bounding box center [29, 112] width 52 height 10
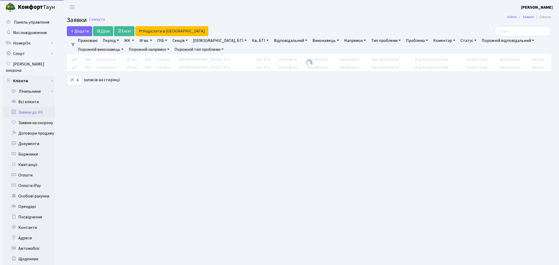
select select "25"
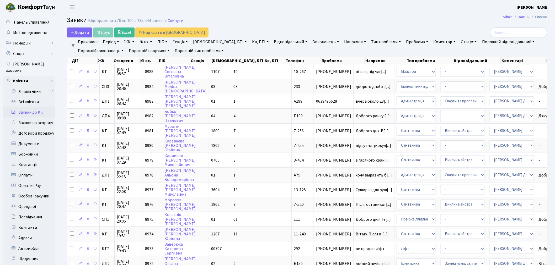
click at [145, 42] on link "№ вх." at bounding box center [145, 41] width 17 height 9
click at [150, 52] on input "text" at bounding box center [153, 52] width 31 height 10
type input "8833"
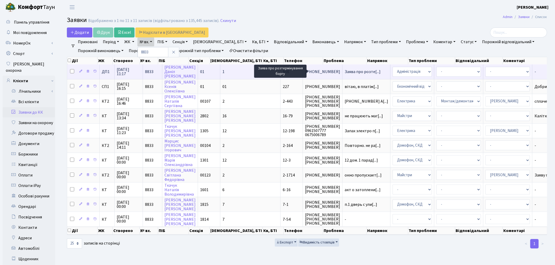
click at [344, 71] on span "Заява про розте[...]" at bounding box center [362, 72] width 36 height 6
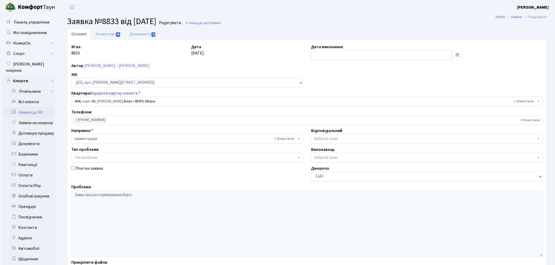
select select "29620"
click at [150, 35] on link "Документи 1" at bounding box center [142, 34] width 35 height 11
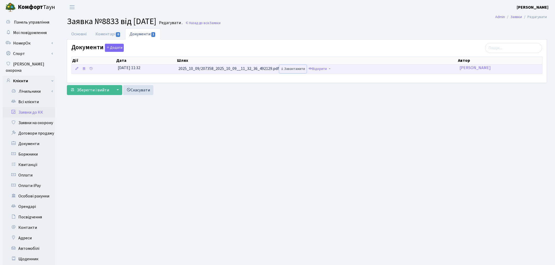
click at [296, 68] on link "Завантажити" at bounding box center [292, 69] width 27 height 8
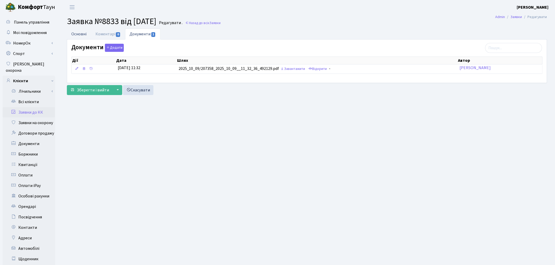
click at [80, 29] on link "Основні" at bounding box center [79, 34] width 24 height 11
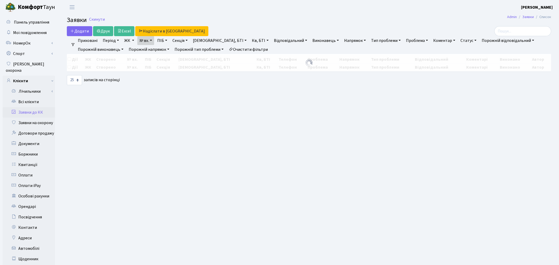
select select "25"
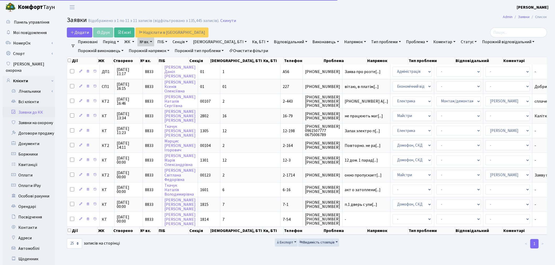
click at [150, 42] on link "№ вх." at bounding box center [145, 41] width 17 height 9
click at [152, 52] on input "8833" at bounding box center [153, 52] width 31 height 10
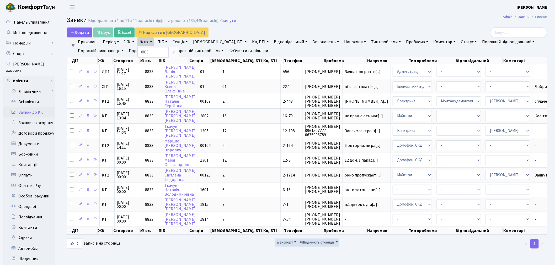
click at [152, 52] on input "8833" at bounding box center [153, 52] width 31 height 10
type input "8845"
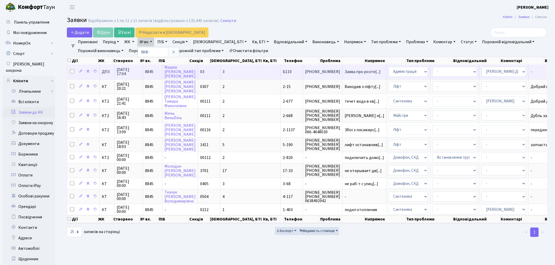
click at [342, 67] on td "Заява про розте[...]" at bounding box center [364, 71] width 44 height 14
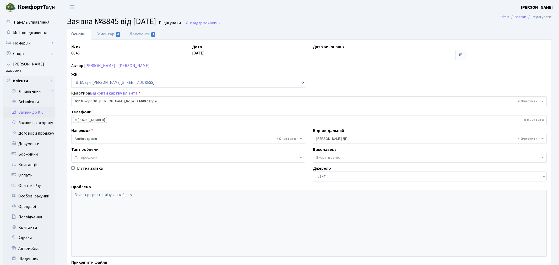
select select "32701"
click at [143, 33] on link "Документи 1" at bounding box center [142, 34] width 35 height 11
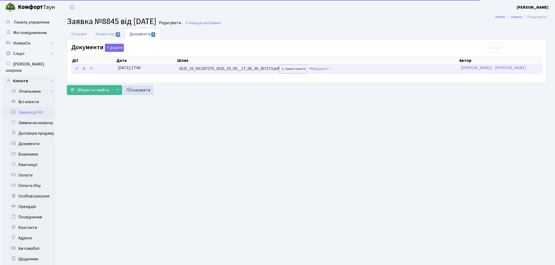
click at [289, 68] on link "Завантажити" at bounding box center [292, 69] width 27 height 8
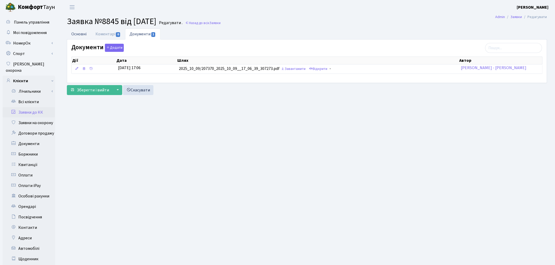
click at [69, 33] on link "Основні" at bounding box center [79, 34] width 24 height 11
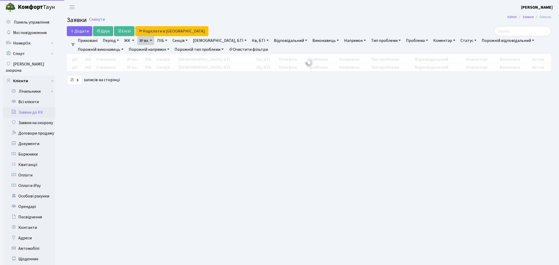
select select "25"
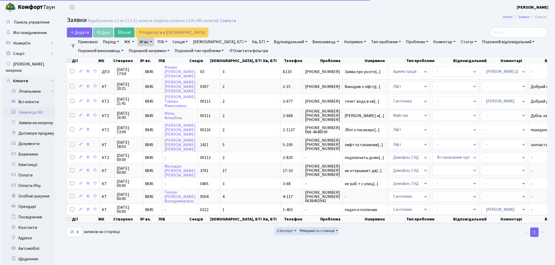
click at [146, 41] on link "№ вх." at bounding box center [145, 41] width 17 height 9
click at [150, 51] on input "8845" at bounding box center [153, 52] width 31 height 10
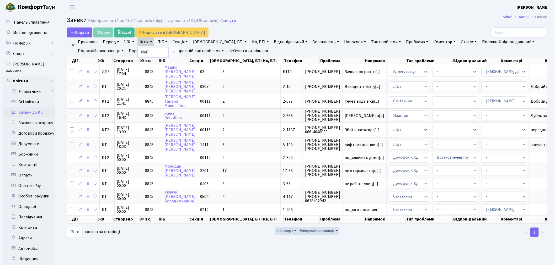
click at [151, 51] on input "8845" at bounding box center [153, 52] width 31 height 10
type input "8888"
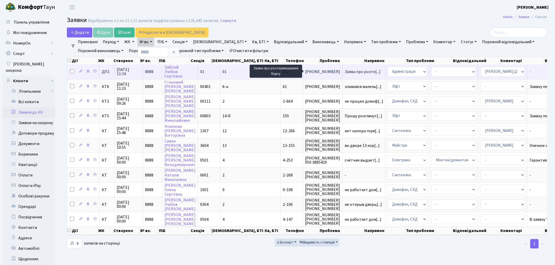
click at [344, 71] on span "Заява про розте[...]" at bounding box center [362, 72] width 36 height 6
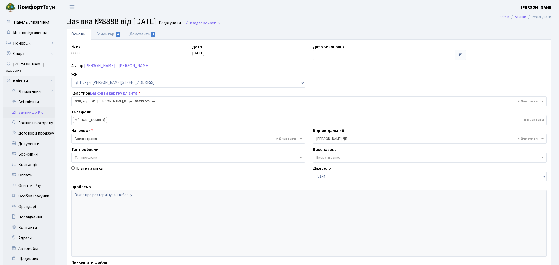
select select "30163"
click at [145, 36] on link "Документи 1" at bounding box center [142, 34] width 35 height 11
select select "25"
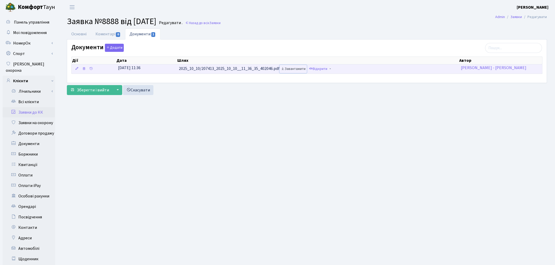
click at [293, 69] on link "Завантажити" at bounding box center [292, 69] width 27 height 8
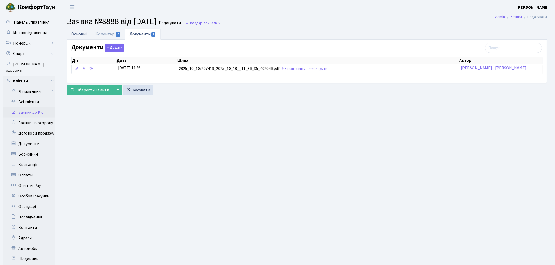
click at [77, 30] on link "Основні" at bounding box center [79, 34] width 24 height 11
